Goal: Check status: Check status

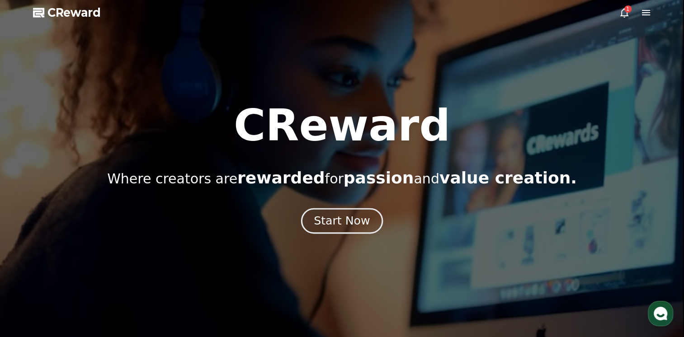
click at [345, 221] on div "Start Now" at bounding box center [342, 220] width 56 height 15
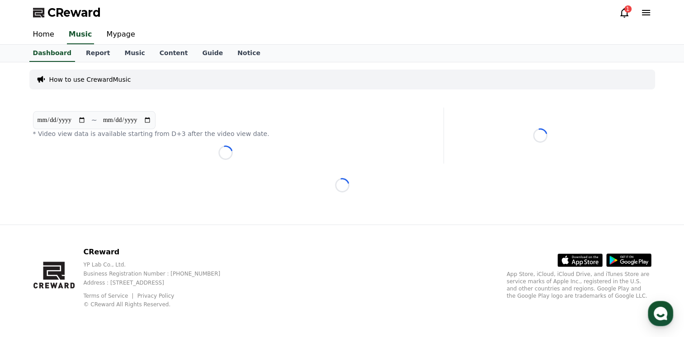
click at [345, 222] on div "**********" at bounding box center [342, 143] width 633 height 162
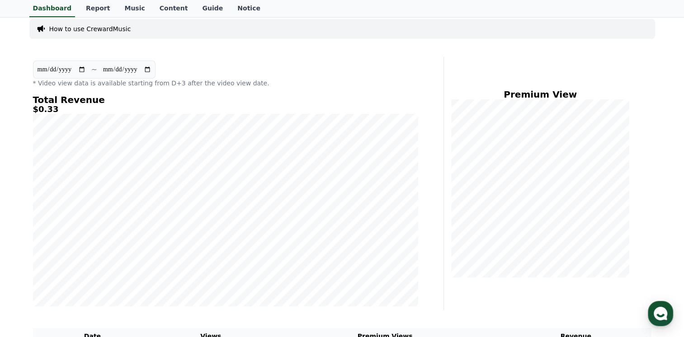
scroll to position [45, 0]
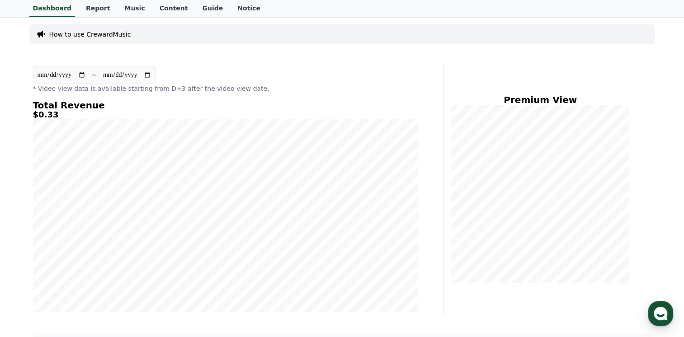
click at [336, 314] on div "**********" at bounding box center [225, 188] width 392 height 253
click at [169, 11] on link "Content" at bounding box center [173, 8] width 43 height 17
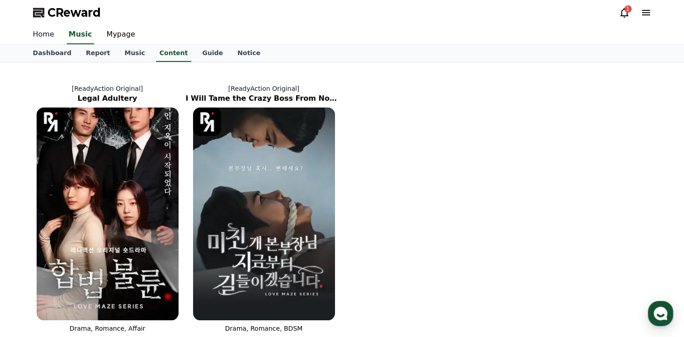
click at [36, 35] on link "Home" at bounding box center [44, 34] width 36 height 19
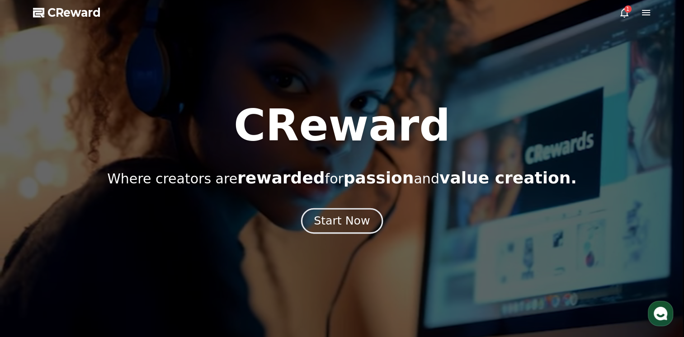
click at [366, 224] on button "Start Now" at bounding box center [342, 221] width 82 height 26
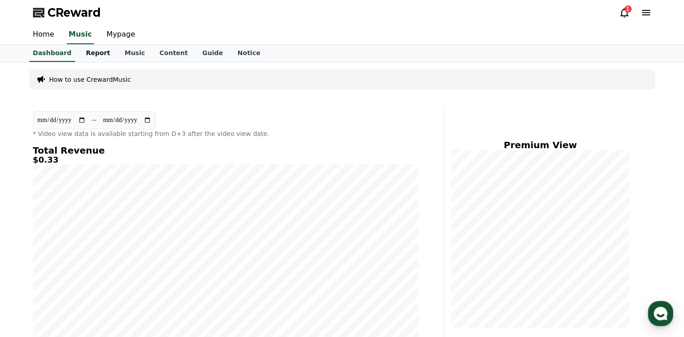
click at [90, 56] on link "Report" at bounding box center [98, 53] width 39 height 17
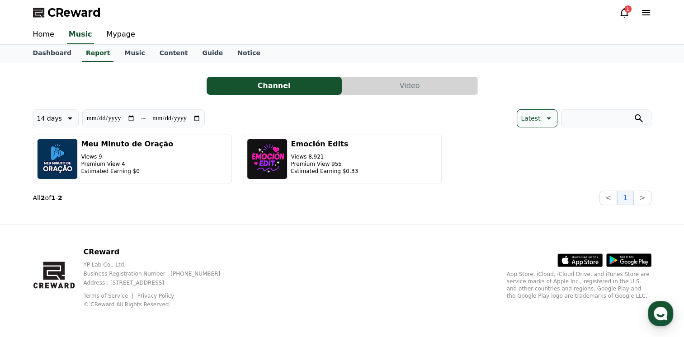
click at [414, 88] on button "Video" at bounding box center [409, 86] width 135 height 18
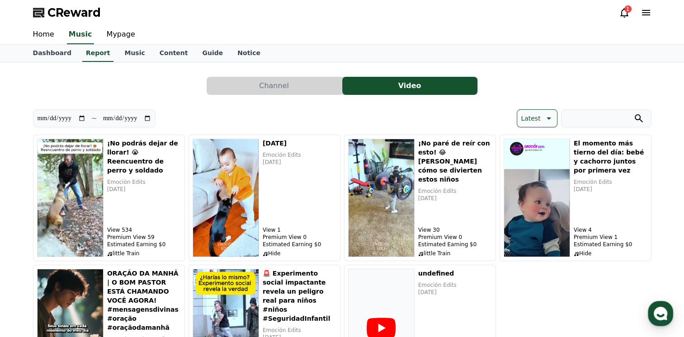
click at [626, 15] on icon at bounding box center [624, 12] width 8 height 9
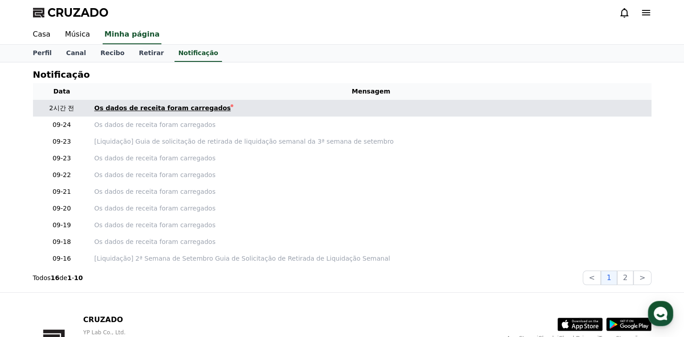
click at [183, 104] on font "Os dados de receita foram carregados" at bounding box center [162, 107] width 136 height 7
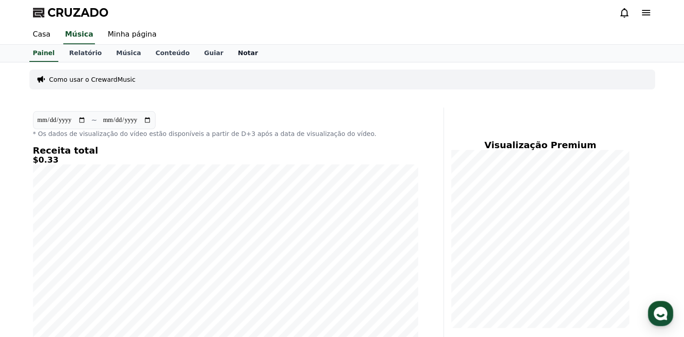
click at [238, 53] on font "Notar" at bounding box center [248, 52] width 20 height 7
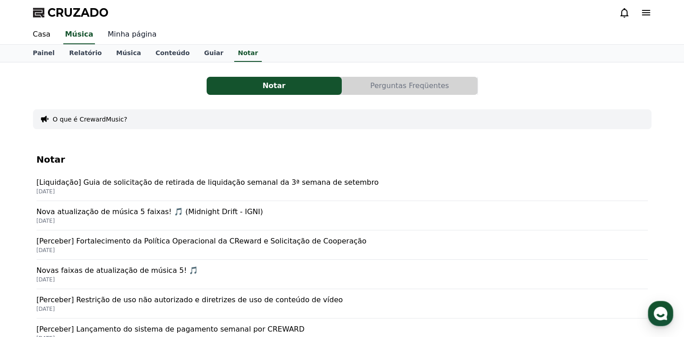
click at [112, 33] on link "Minha página" at bounding box center [131, 34] width 63 height 19
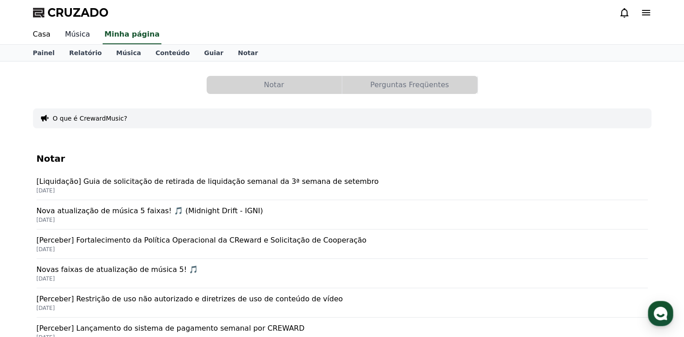
select select "**********"
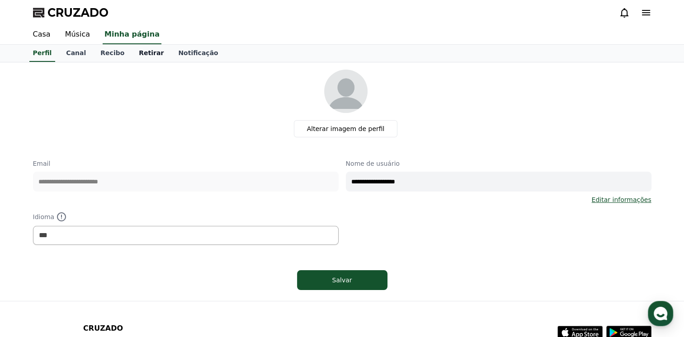
click at [138, 57] on link "Retirar" at bounding box center [150, 53] width 39 height 17
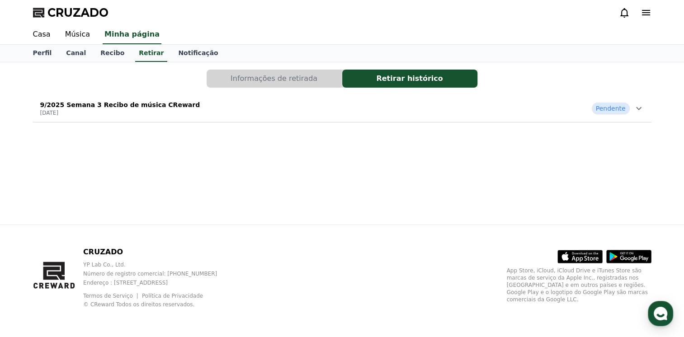
click at [300, 114] on div "9/2025 Semana 3 Recibo de música CReward [DATE] Pendente" at bounding box center [342, 108] width 618 height 23
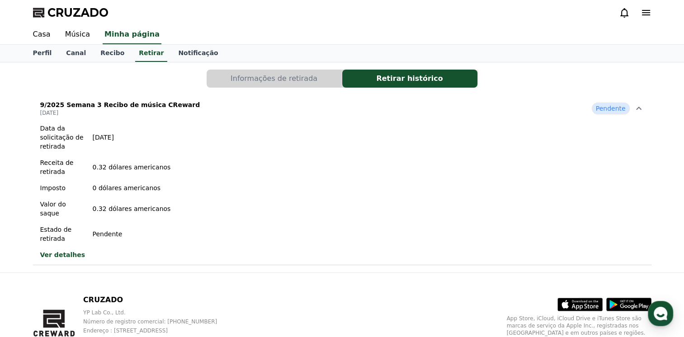
click at [53, 250] on link "Ver detalhes" at bounding box center [105, 254] width 131 height 9
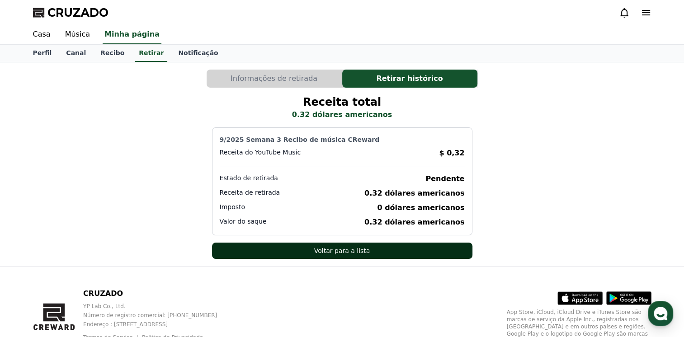
click at [339, 248] on font "Voltar para a lista" at bounding box center [342, 250] width 56 height 9
